Goal: Find specific page/section: Find specific page/section

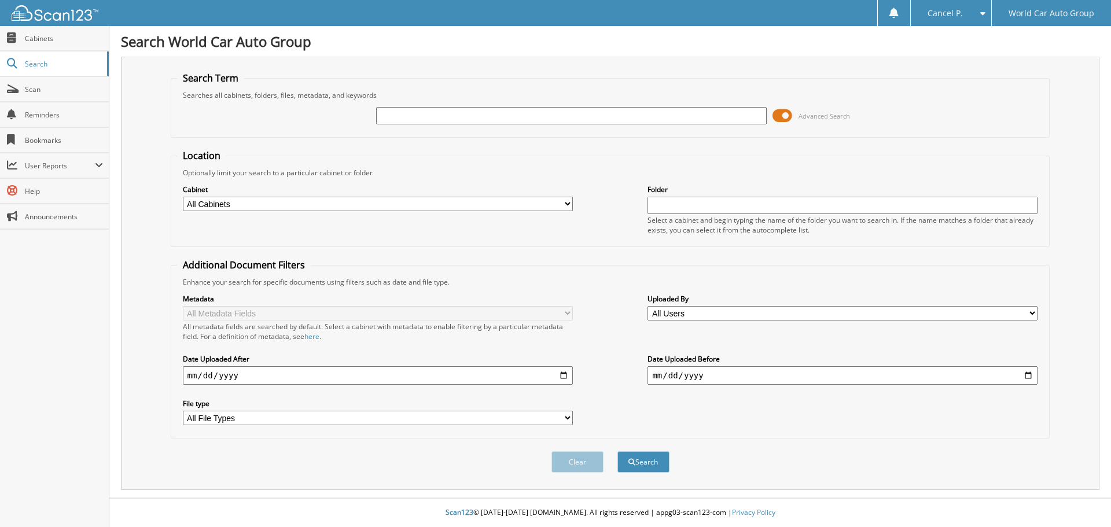
click at [482, 118] on input "text" at bounding box center [571, 115] width 390 height 17
type input "217668"
click at [618, 451] on button "Search" at bounding box center [644, 461] width 52 height 21
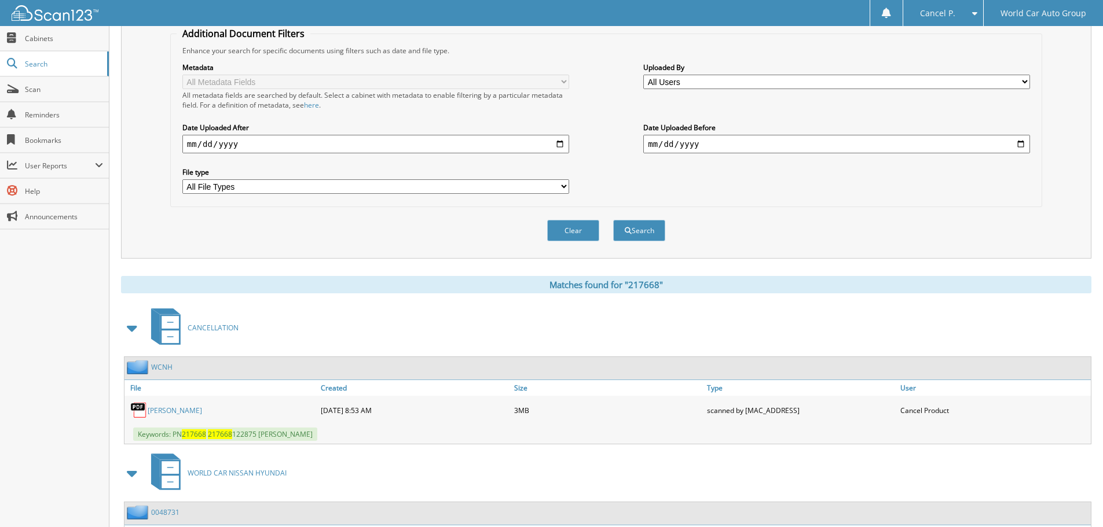
scroll to position [329, 0]
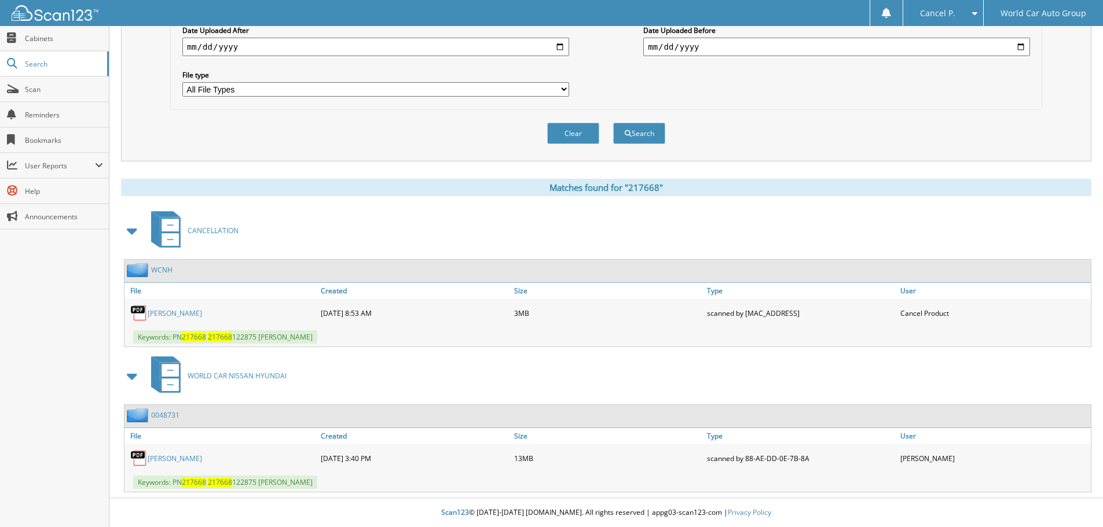
click at [197, 312] on link "[PERSON_NAME]" at bounding box center [175, 313] width 54 height 10
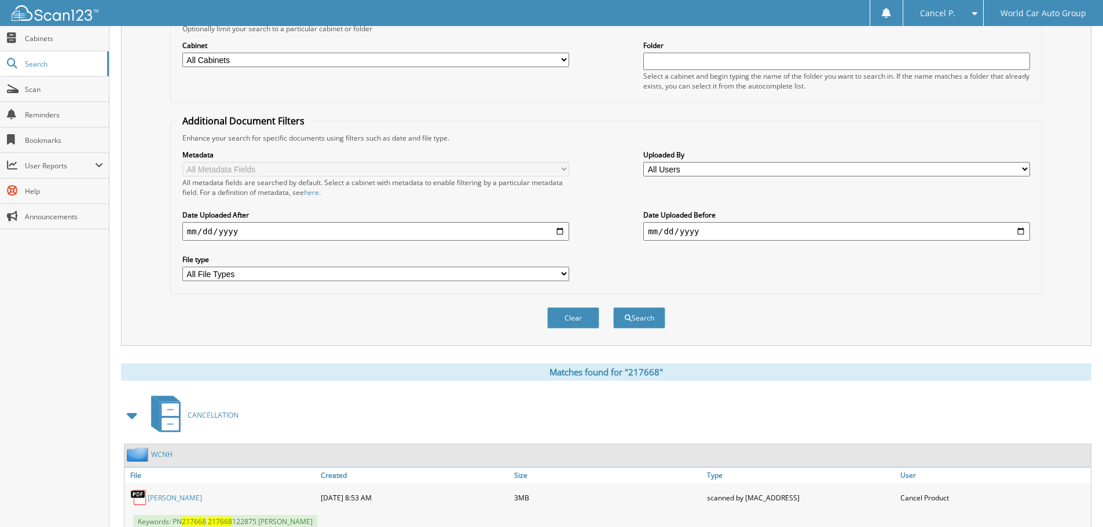
scroll to position [0, 0]
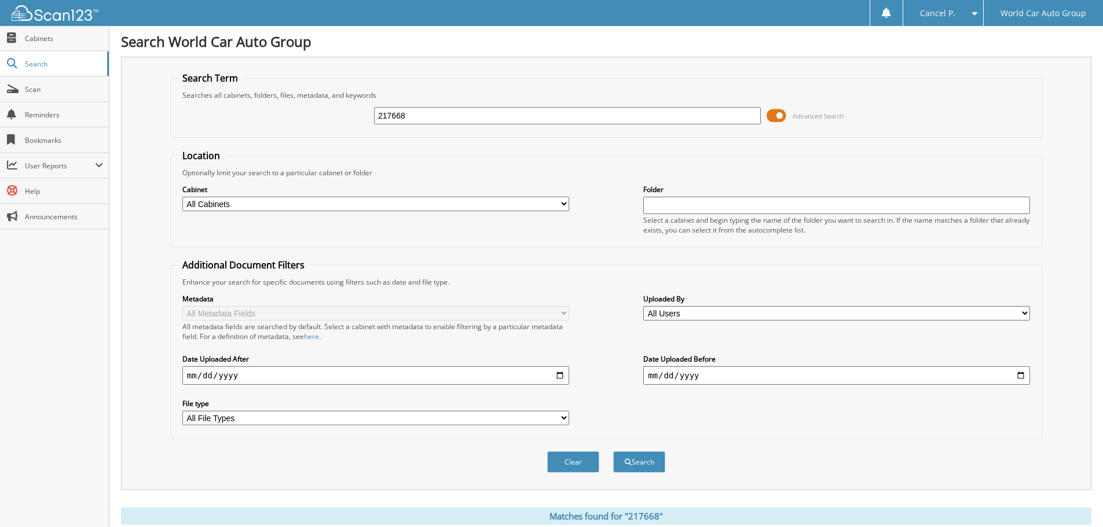
drag, startPoint x: 454, startPoint y: 117, endPoint x: 382, endPoint y: 107, distance: 73.1
click at [388, 107] on input "217668" at bounding box center [567, 115] width 387 height 17
type input "2"
type input "680123"
click at [613, 451] on button "Search" at bounding box center [639, 461] width 52 height 21
